Goal: Task Accomplishment & Management: Manage account settings

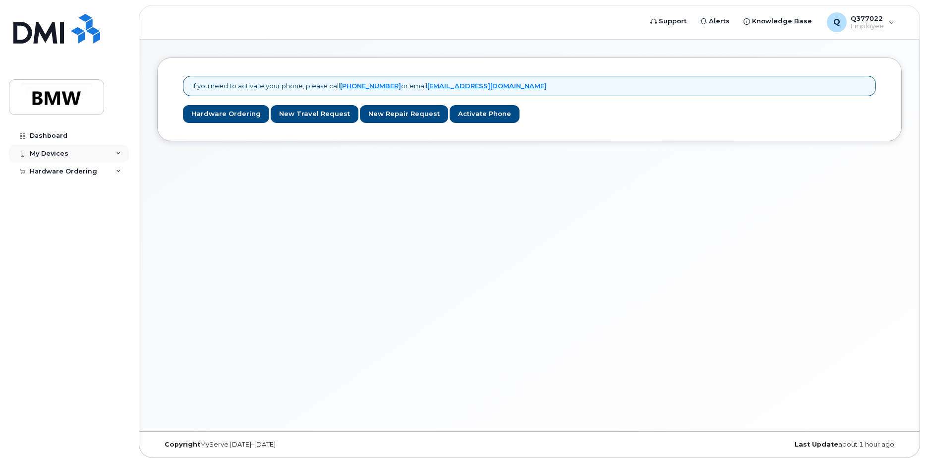
click at [115, 150] on div "My Devices" at bounding box center [69, 154] width 120 height 18
click at [423, 226] on div "If you need to activate your phone, please call 1-877-689-8289 or email noreply…" at bounding box center [529, 236] width 780 height 392
click at [59, 168] on div "Add Device" at bounding box center [53, 172] width 39 height 9
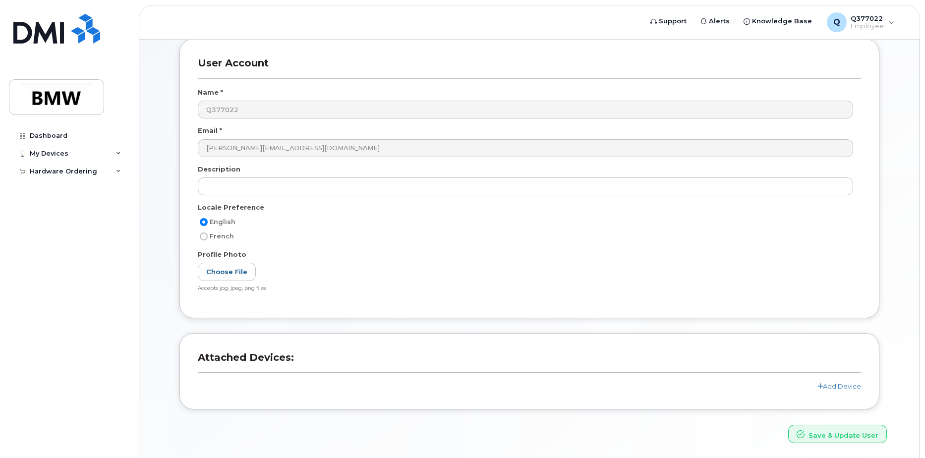
scroll to position [87, 0]
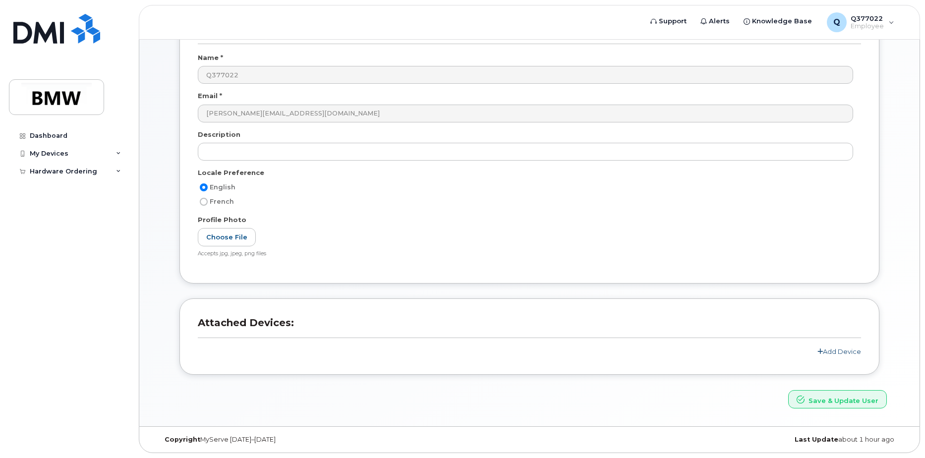
click at [830, 350] on link "Add Device" at bounding box center [839, 351] width 44 height 8
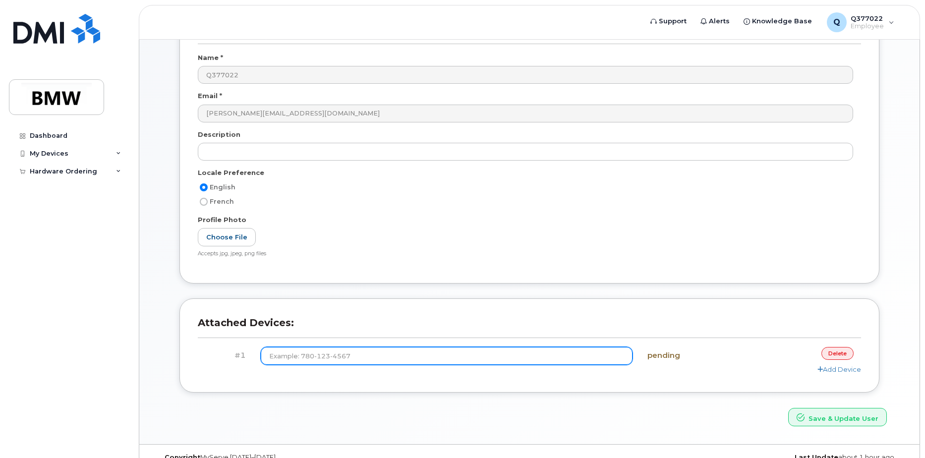
click at [325, 355] on input at bounding box center [447, 356] width 372 height 18
type input "(864) 584-3079"
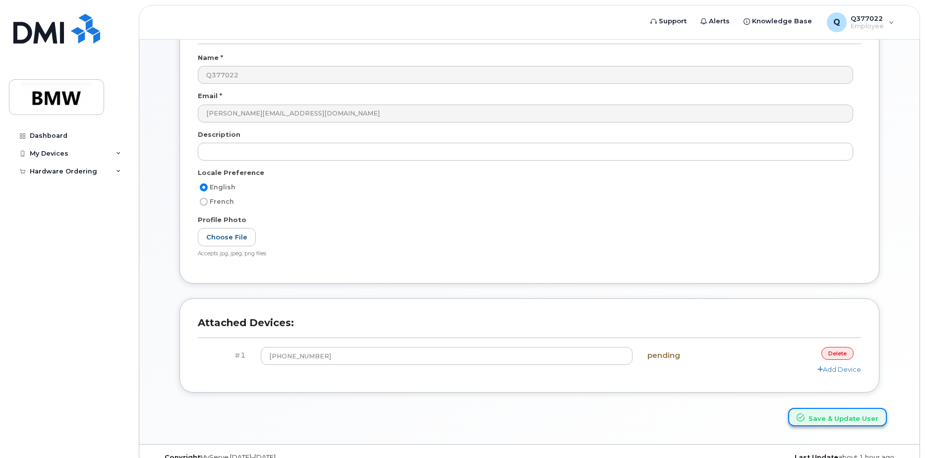
click at [826, 417] on button "Save & Update User" at bounding box center [837, 417] width 99 height 18
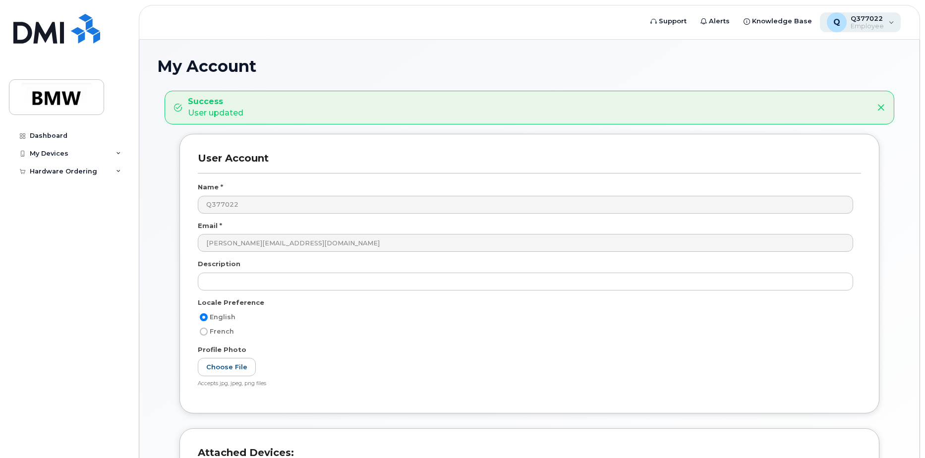
click at [878, 26] on span "Employee" at bounding box center [867, 26] width 33 height 8
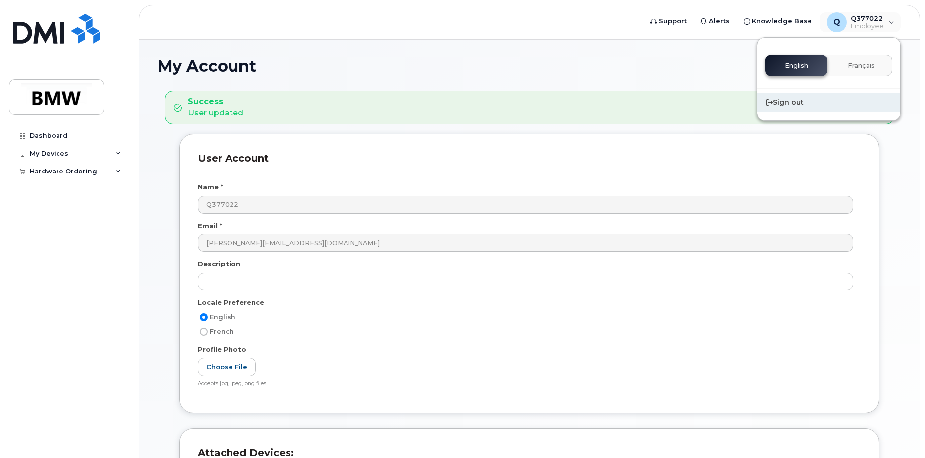
click at [800, 101] on div "Sign out" at bounding box center [828, 102] width 143 height 18
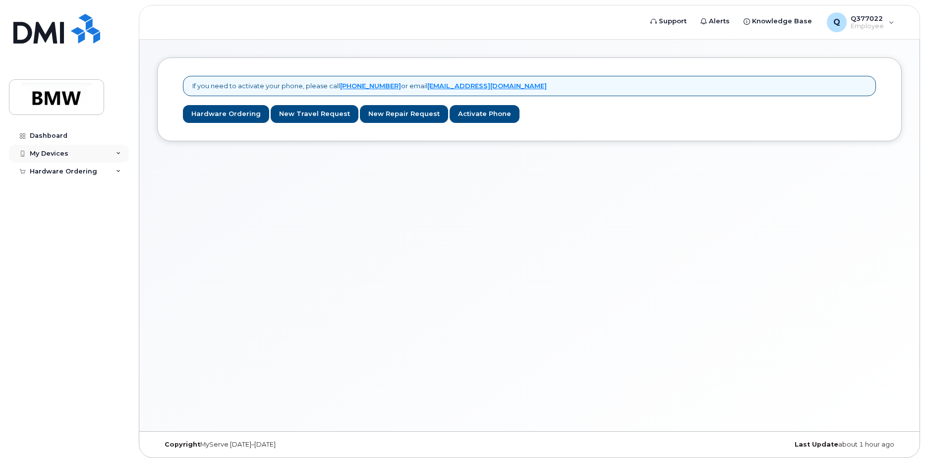
click at [61, 148] on div "My Devices" at bounding box center [69, 154] width 120 height 18
click at [63, 152] on div "My Devices" at bounding box center [49, 154] width 39 height 8
